Goal: Contribute content

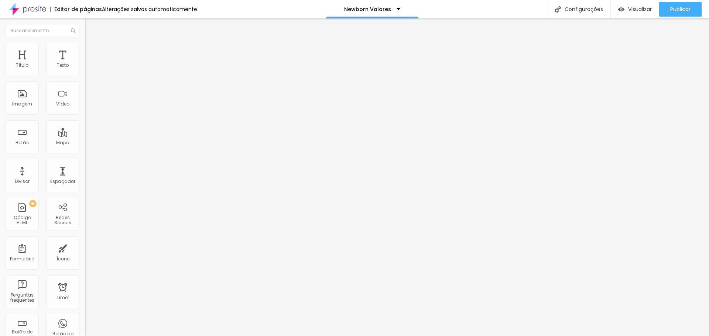
type input "29"
type input "28"
type input "27"
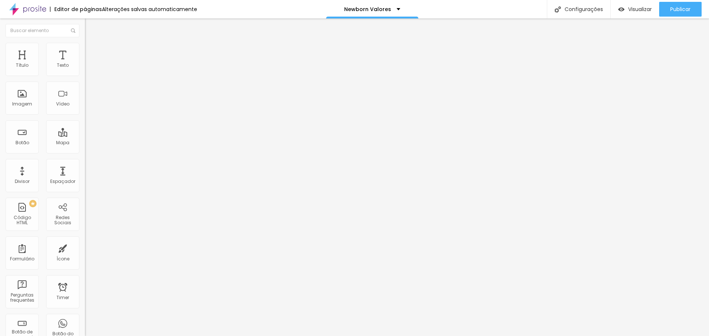
type input "27"
type input "26"
type input "25"
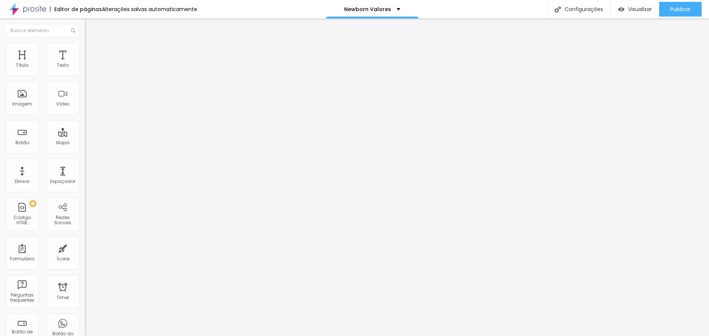
type input "24"
type input "23"
type input "22"
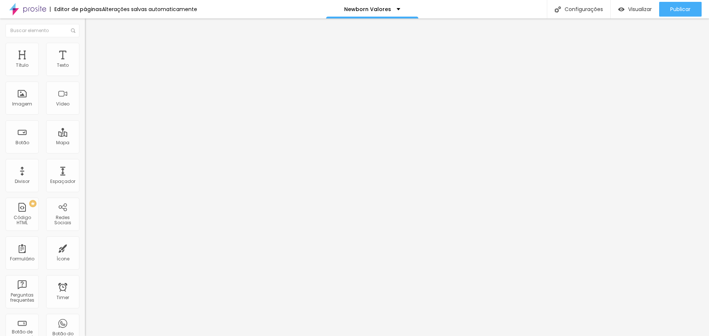
type input "22"
type input "21"
drag, startPoint x: 56, startPoint y: 73, endPoint x: 42, endPoint y: 74, distance: 13.7
type input "21"
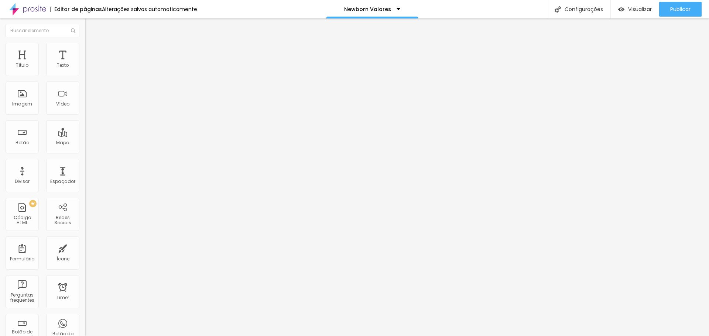
click at [85, 136] on input "range" at bounding box center [109, 139] width 48 height 6
click at [670, 6] on span "Publicar" at bounding box center [680, 9] width 20 height 6
